Goal: Obtain resource: Obtain resource

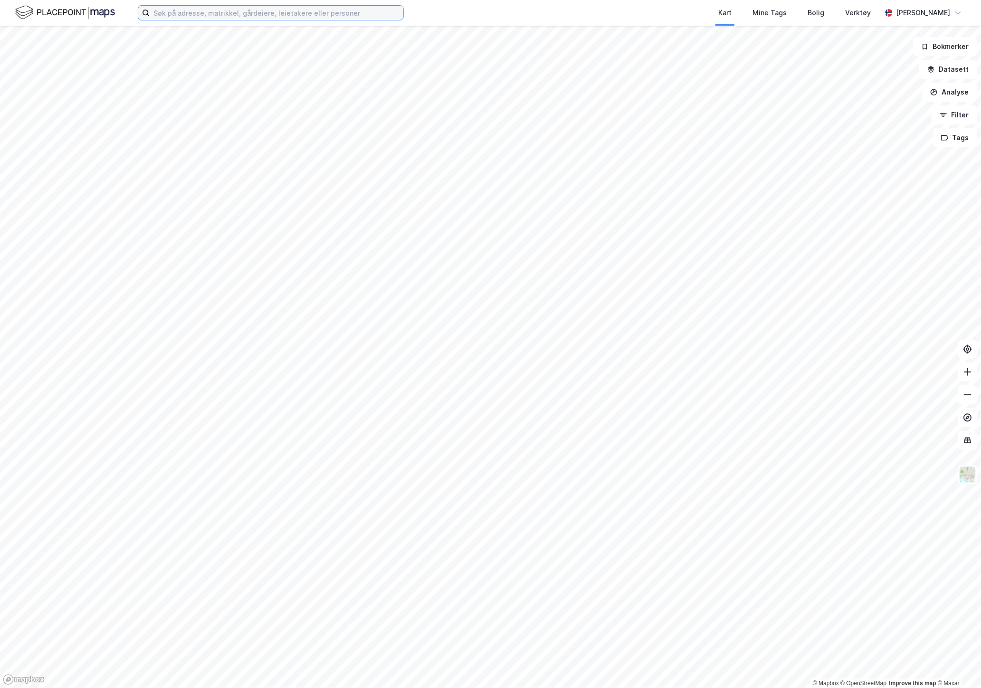
click at [165, 12] on input at bounding box center [277, 13] width 254 height 14
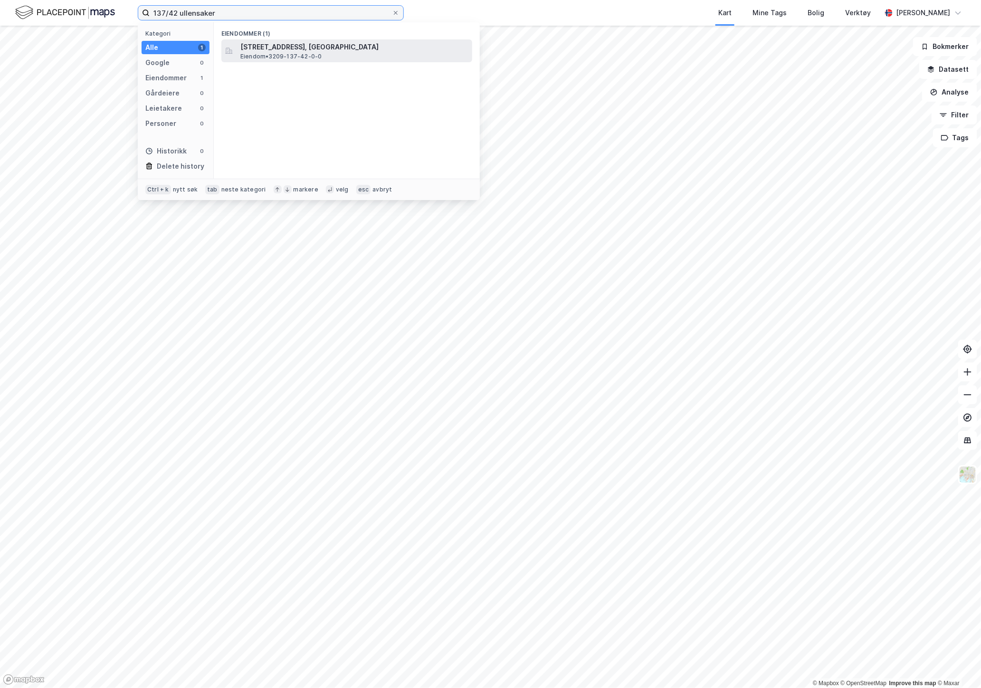
type input "137/42 ullensaker"
click at [295, 51] on div "[STREET_ADDRESS], ULLENSAKER Eiendom • 3209-137-42-0-0" at bounding box center [355, 50] width 230 height 19
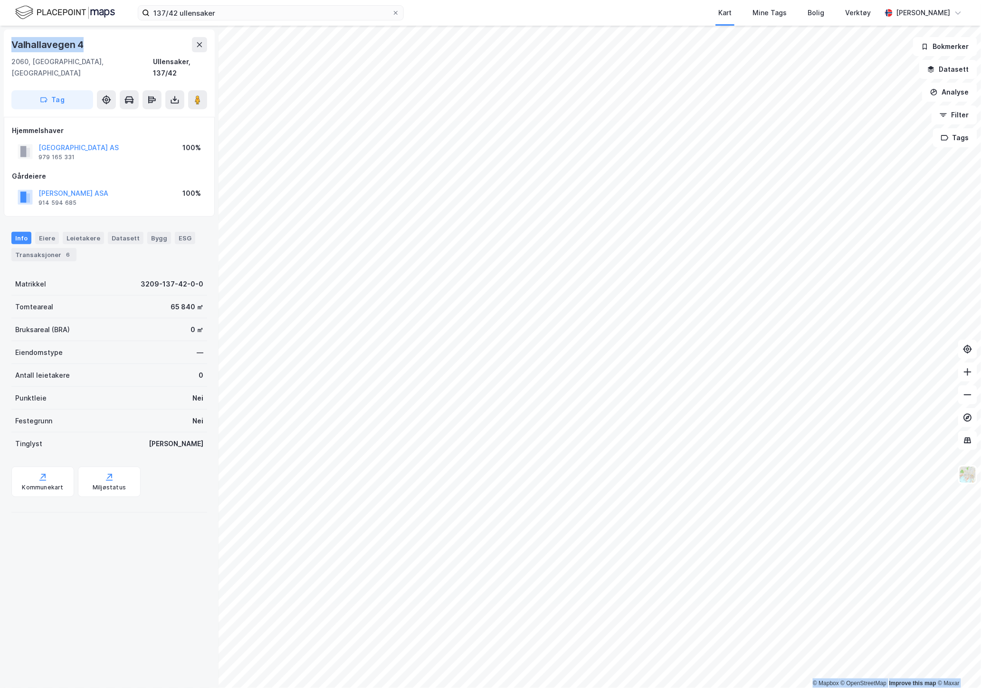
drag, startPoint x: 92, startPoint y: 45, endPoint x: -44, endPoint y: 42, distance: 135.9
click at [0, 42] on html "137/42 ullensaker Kart Mine Tags Bolig Verktøy [PERSON_NAME] © Mapbox © OpenStr…" at bounding box center [490, 344] width 981 height 688
copy div "© Mapbox © OpenStreetMap Improve this map © [PERSON_NAME][STREET_ADDRESS]"
click at [178, 95] on icon at bounding box center [175, 100] width 10 height 10
click at [140, 130] on div "Last ned matrikkelrapport" at bounding box center [139, 134] width 78 height 8
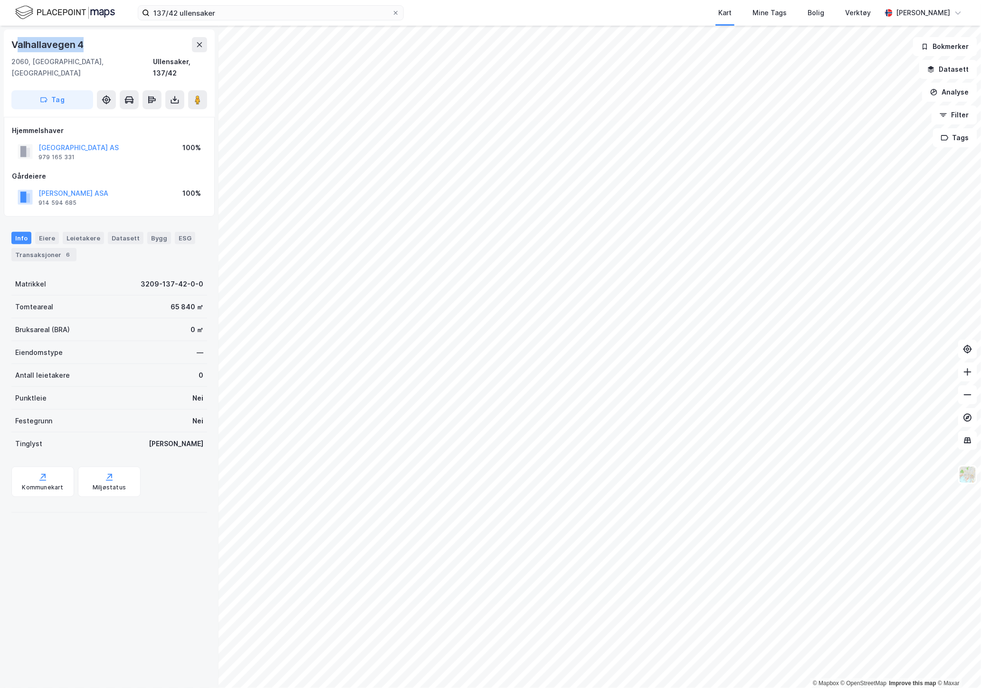
drag, startPoint x: 90, startPoint y: 45, endPoint x: 18, endPoint y: 45, distance: 72.2
click at [18, 45] on div "Valhallavegen 4" at bounding box center [109, 44] width 196 height 15
copy div "[STREET_ADDRESS]"
click at [963, 474] on img at bounding box center [968, 475] width 18 height 18
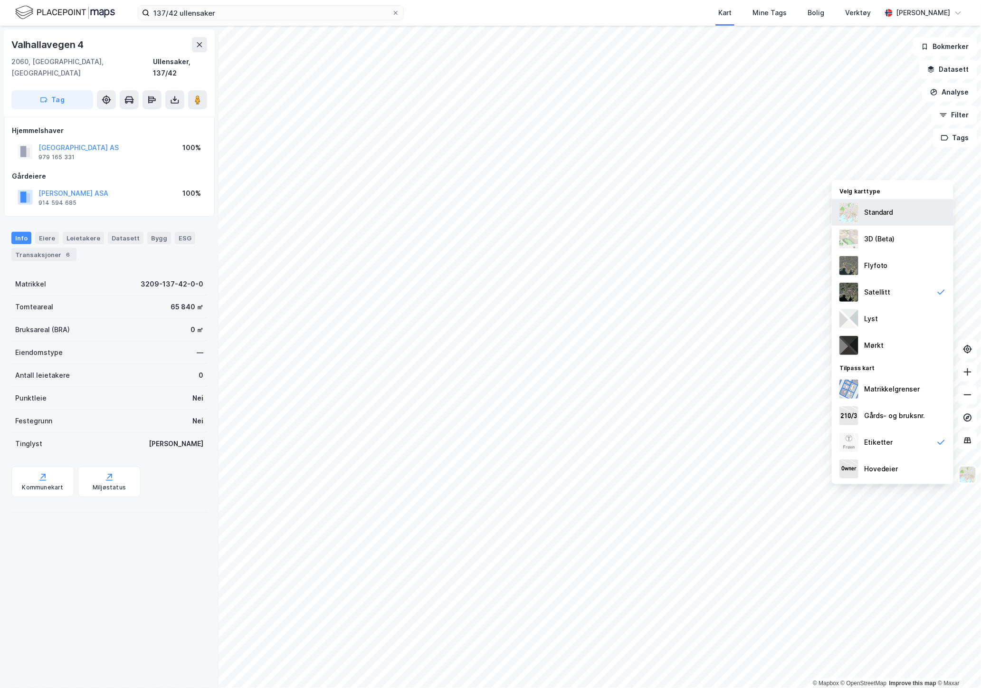
click at [871, 209] on div "Standard" at bounding box center [878, 212] width 29 height 11
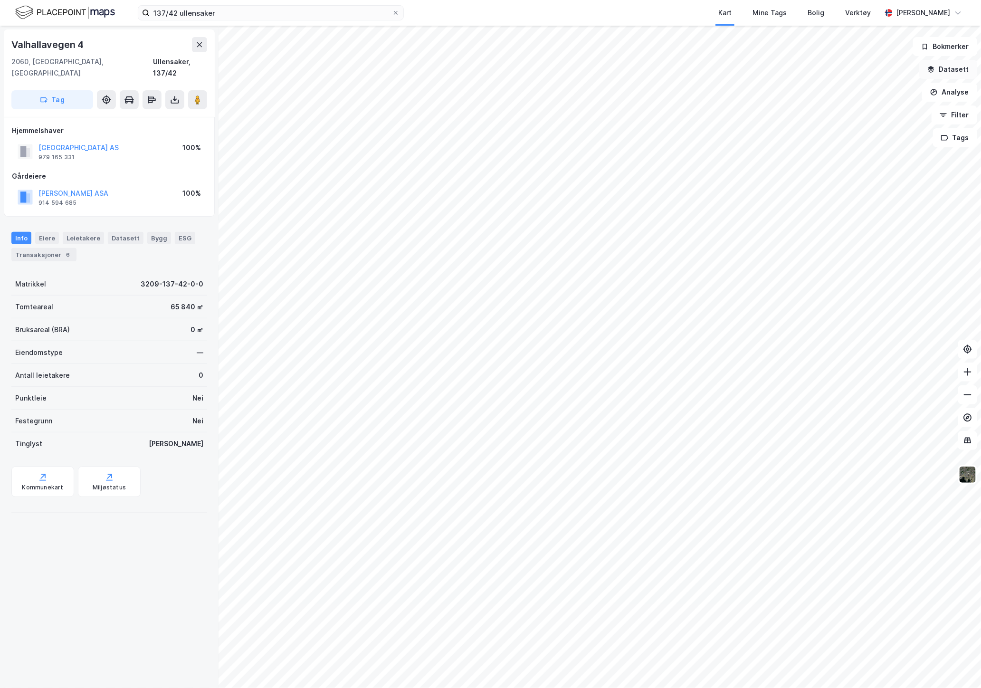
click at [964, 68] on button "Datasett" at bounding box center [948, 69] width 58 height 19
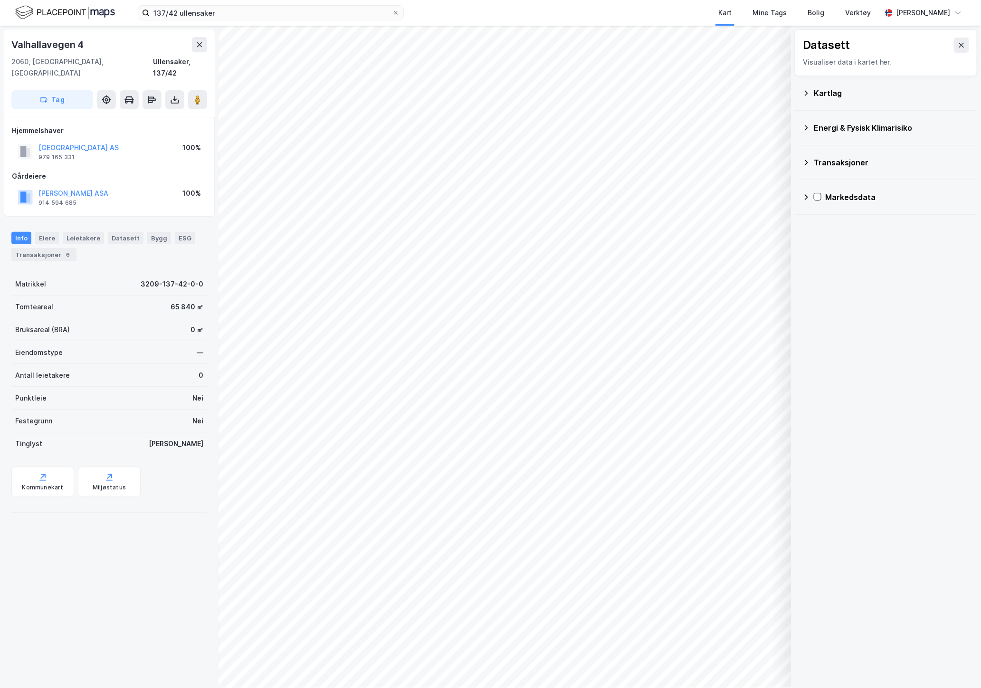
click at [819, 92] on div "Kartlag" at bounding box center [892, 92] width 156 height 11
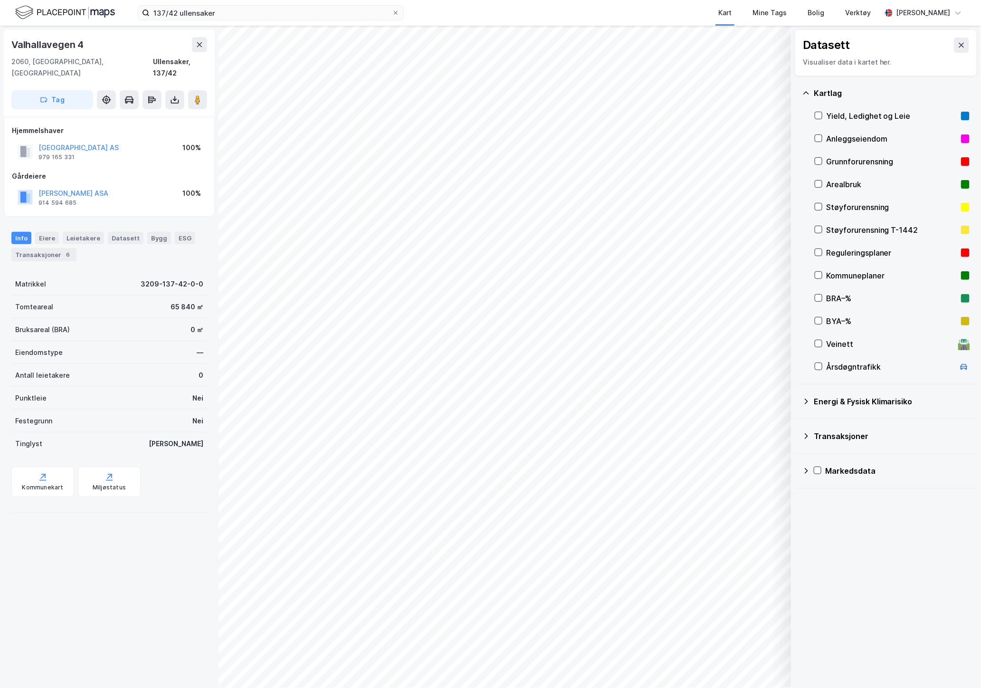
click at [819, 92] on div "Kartlag" at bounding box center [892, 92] width 156 height 11
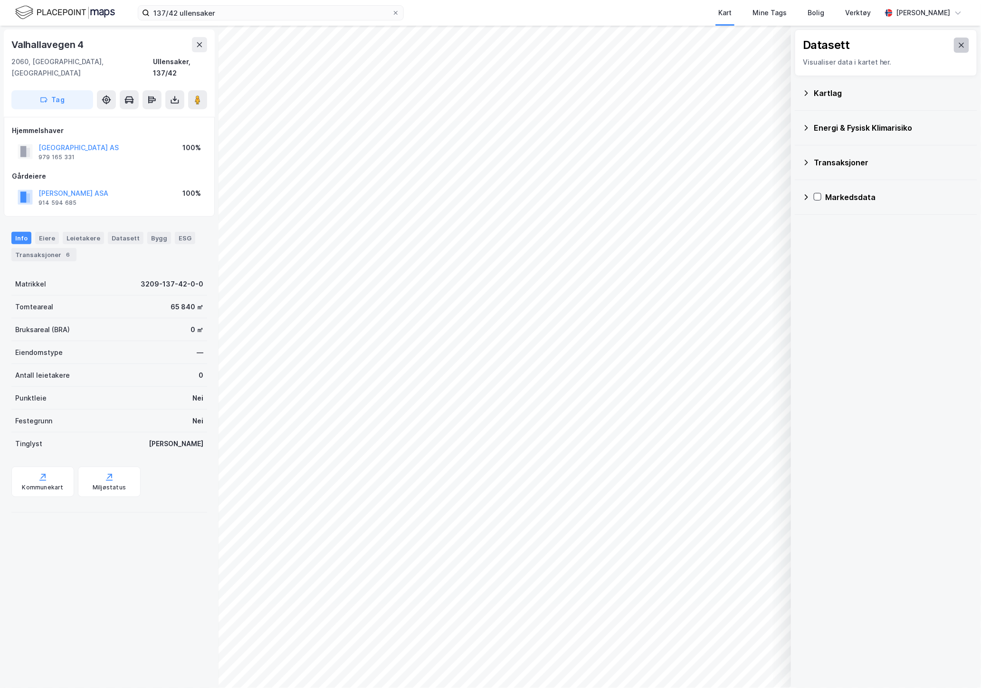
click at [958, 43] on icon at bounding box center [962, 45] width 8 height 8
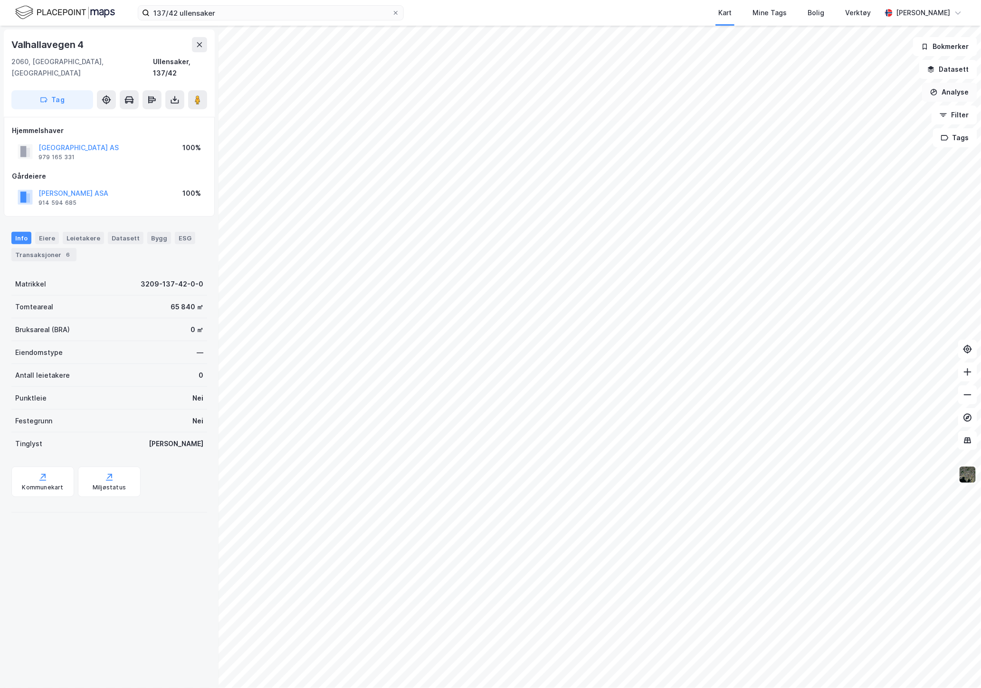
click at [949, 89] on button "Analyse" at bounding box center [949, 92] width 55 height 19
drag, startPoint x: 103, startPoint y: 46, endPoint x: 25, endPoint y: 44, distance: 77.4
click at [22, 48] on div "Valhallavegen 4" at bounding box center [109, 44] width 196 height 15
copy div "lhallavegen 4"
